Goal: Task Accomplishment & Management: Complete application form

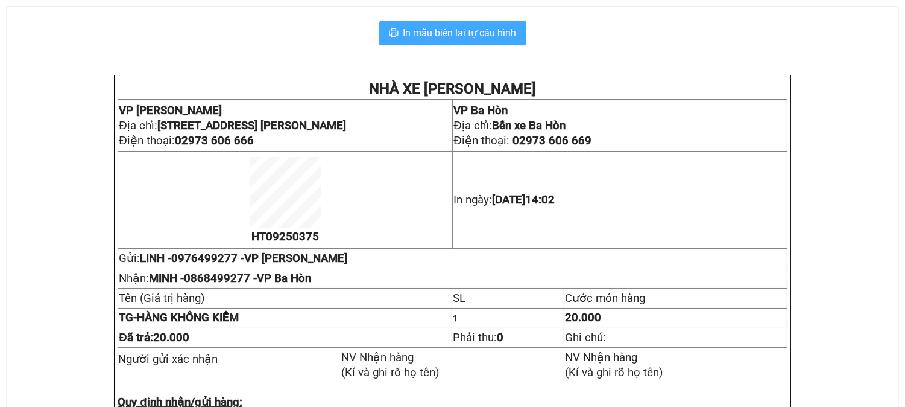
click at [472, 37] on span "In mẫu biên lai tự cấu hình" at bounding box center [460, 32] width 113 height 15
click at [473, 34] on span "In mẫu biên lai tự cấu hình" at bounding box center [460, 32] width 113 height 15
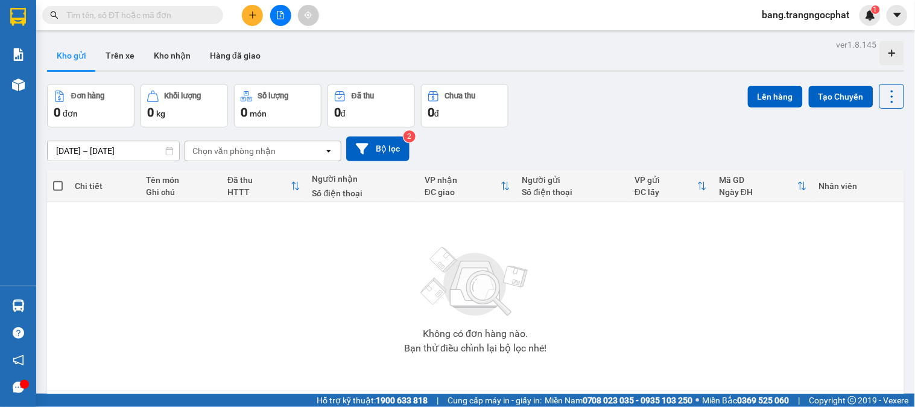
click at [592, 129] on div "[DATE] – [DATE] Press the down arrow key to interact with the calendar and sele…" at bounding box center [475, 148] width 857 height 43
click at [104, 18] on input "text" at bounding box center [137, 14] width 142 height 13
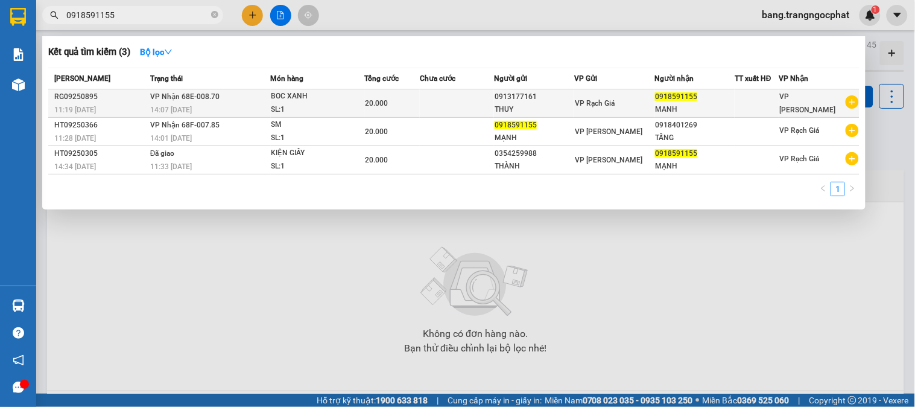
type input "0918591155"
click at [679, 110] on div "MANH" at bounding box center [694, 109] width 79 height 13
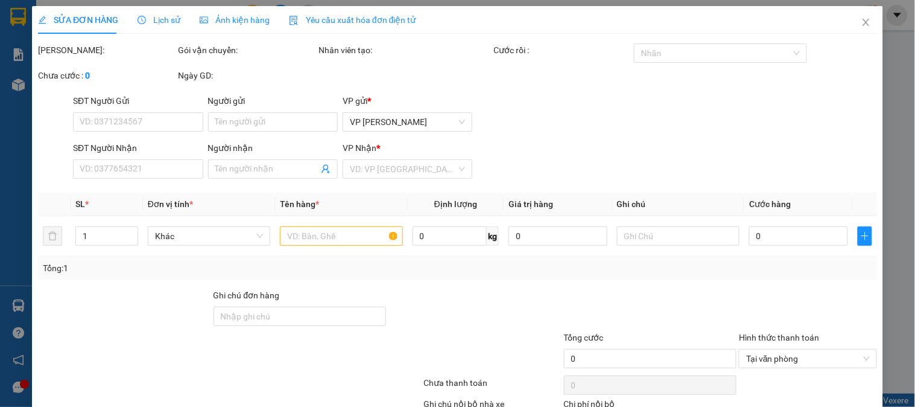
type input "0913177161"
type input "THUY"
type input "0918591155"
type input "MANH"
type input "20.000"
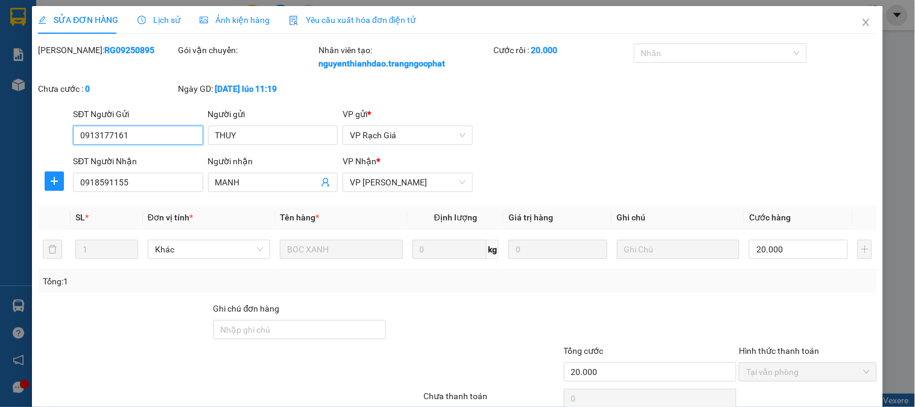
scroll to position [92, 0]
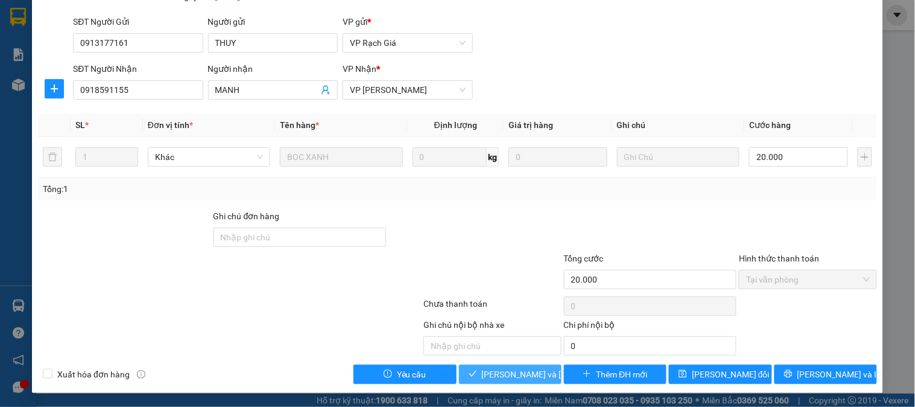
drag, startPoint x: 475, startPoint y: 367, endPoint x: 458, endPoint y: 371, distance: 16.8
click at [471, 367] on button "[PERSON_NAME] và [PERSON_NAME] hàng" at bounding box center [510, 373] width 103 height 19
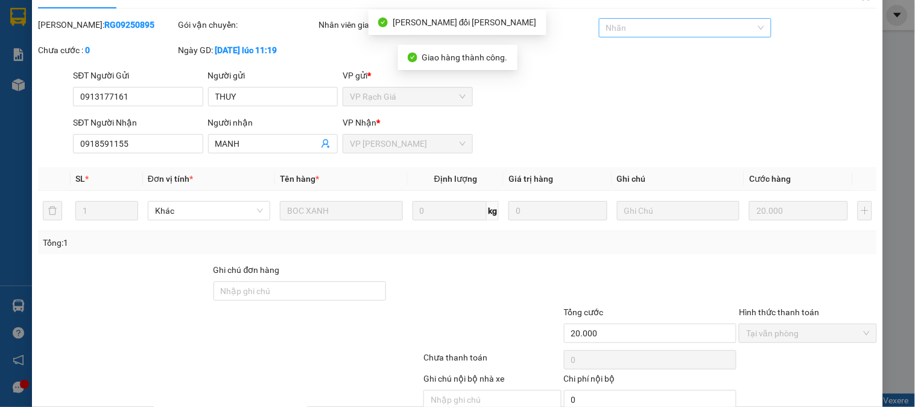
scroll to position [0, 0]
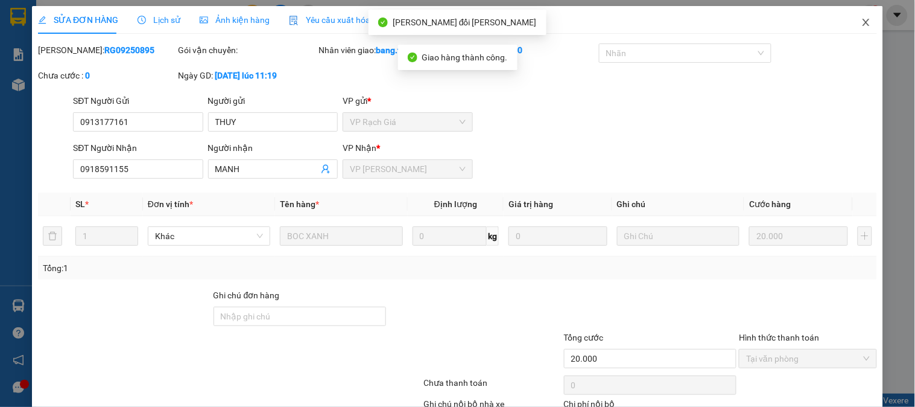
click at [861, 22] on icon "close" at bounding box center [866, 22] width 10 height 10
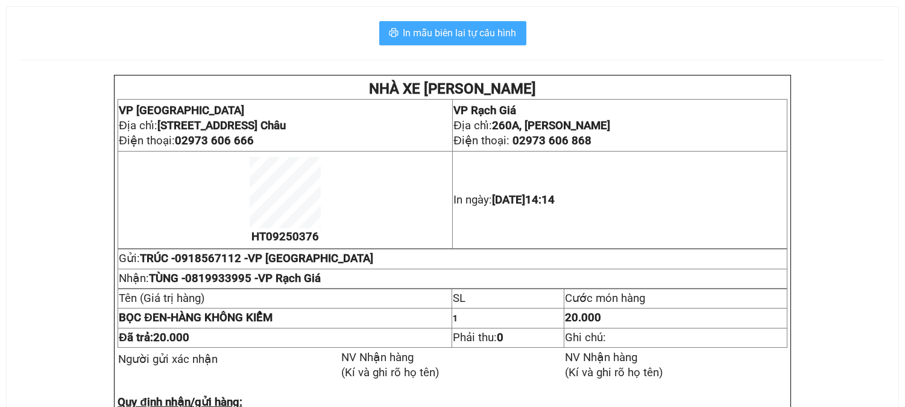
click at [487, 34] on span "In mẫu biên lai tự cấu hình" at bounding box center [460, 32] width 113 height 15
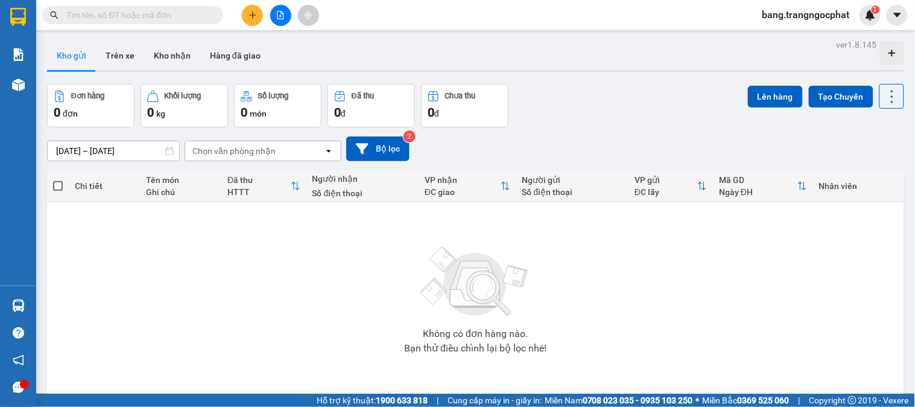
scroll to position [55, 0]
